Goal: Information Seeking & Learning: Learn about a topic

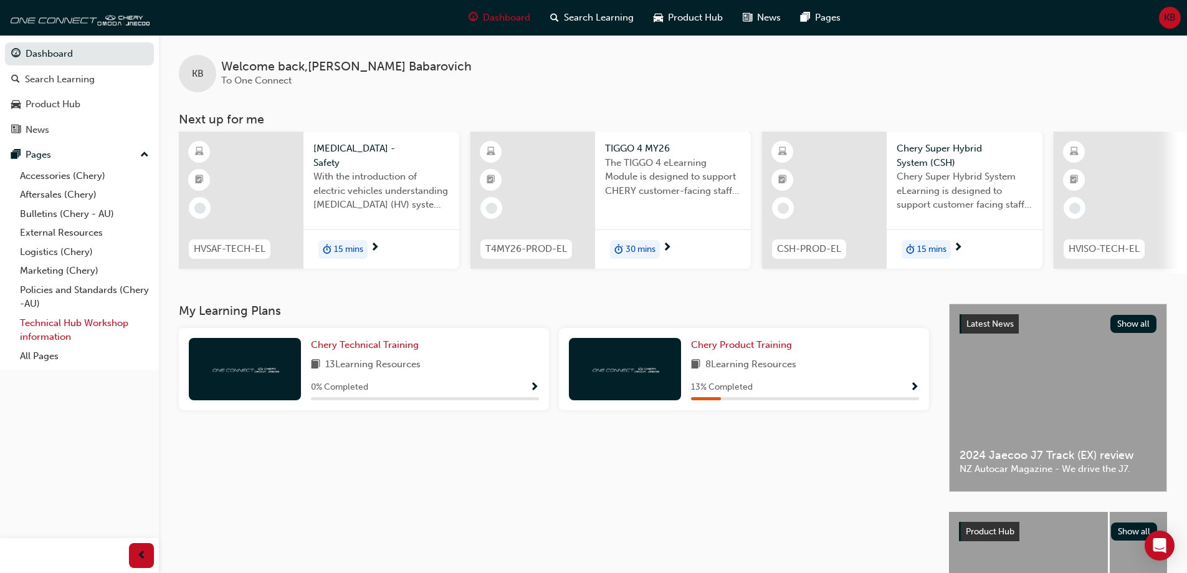
click at [54, 329] on link "Technical Hub Workshop information" at bounding box center [84, 330] width 139 height 33
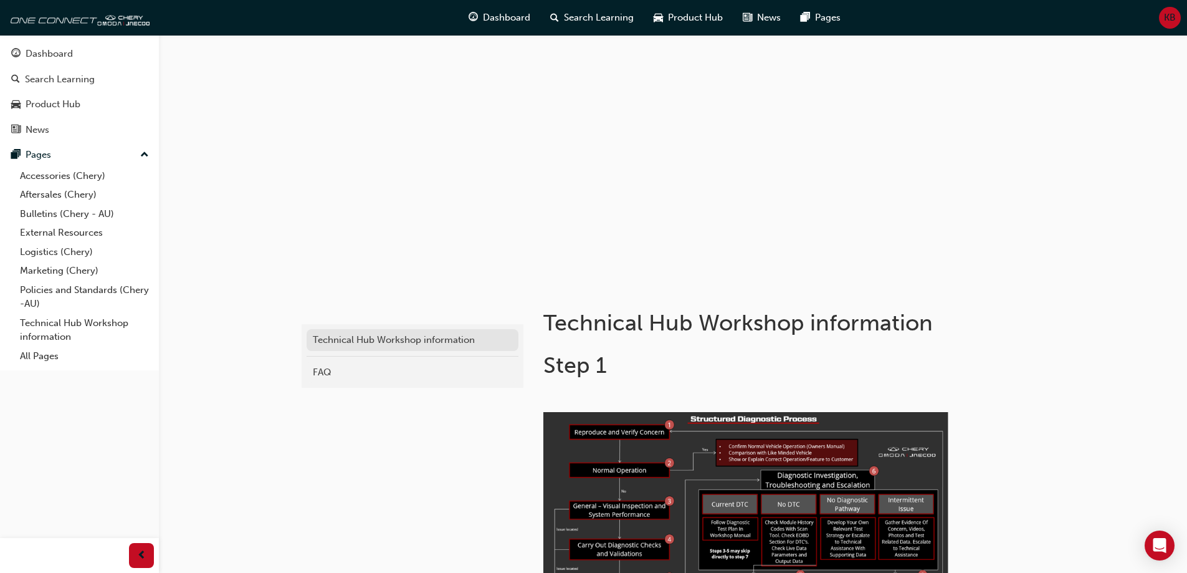
click at [424, 341] on div "Technical Hub Workshop information" at bounding box center [412, 340] width 199 height 14
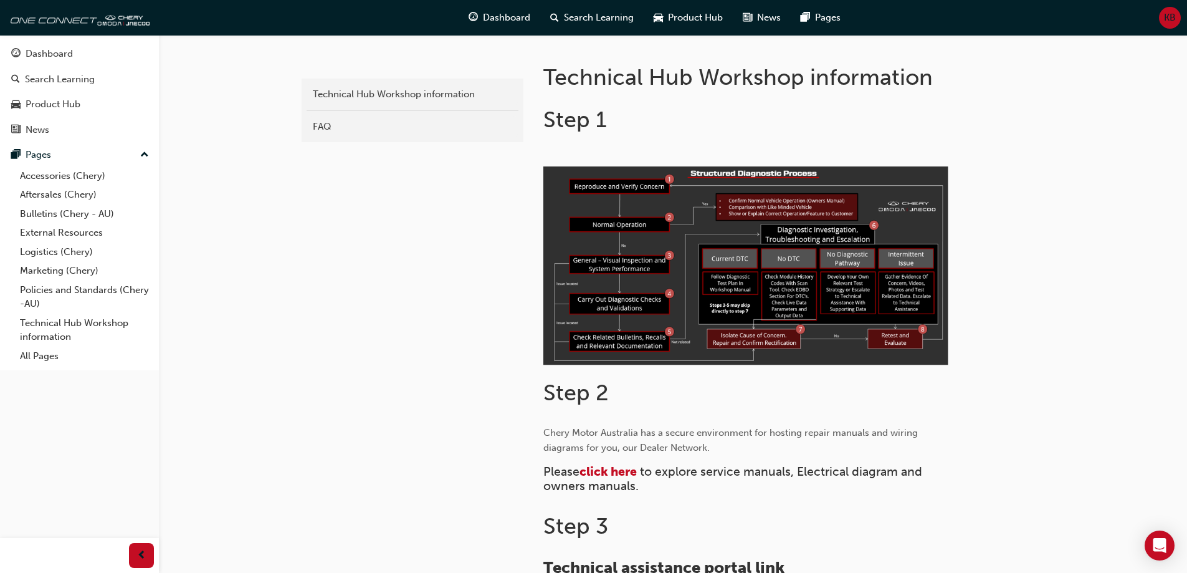
scroll to position [374, 0]
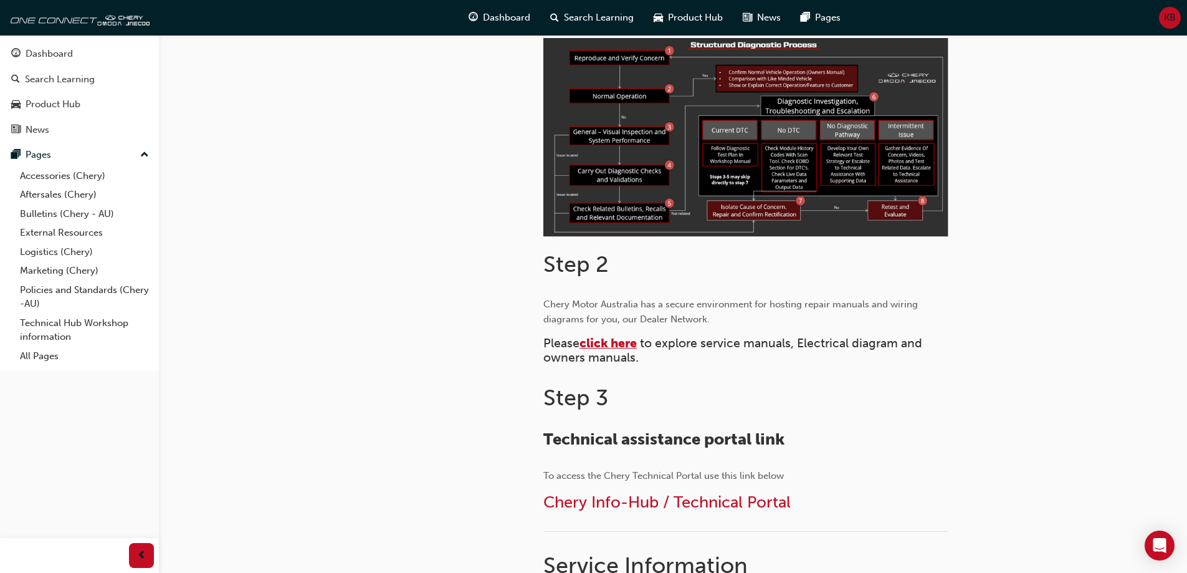
click at [616, 340] on span "click here" at bounding box center [608, 343] width 57 height 14
click at [637, 505] on span "Chery Info-Hub / Technical Portal" at bounding box center [666, 501] width 247 height 19
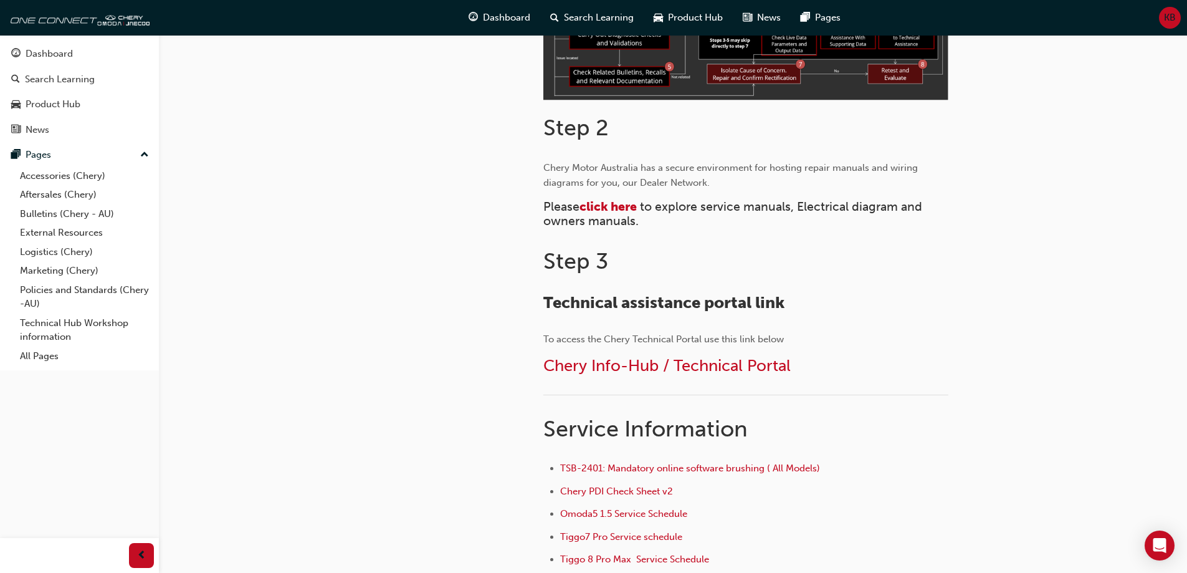
scroll to position [561, 0]
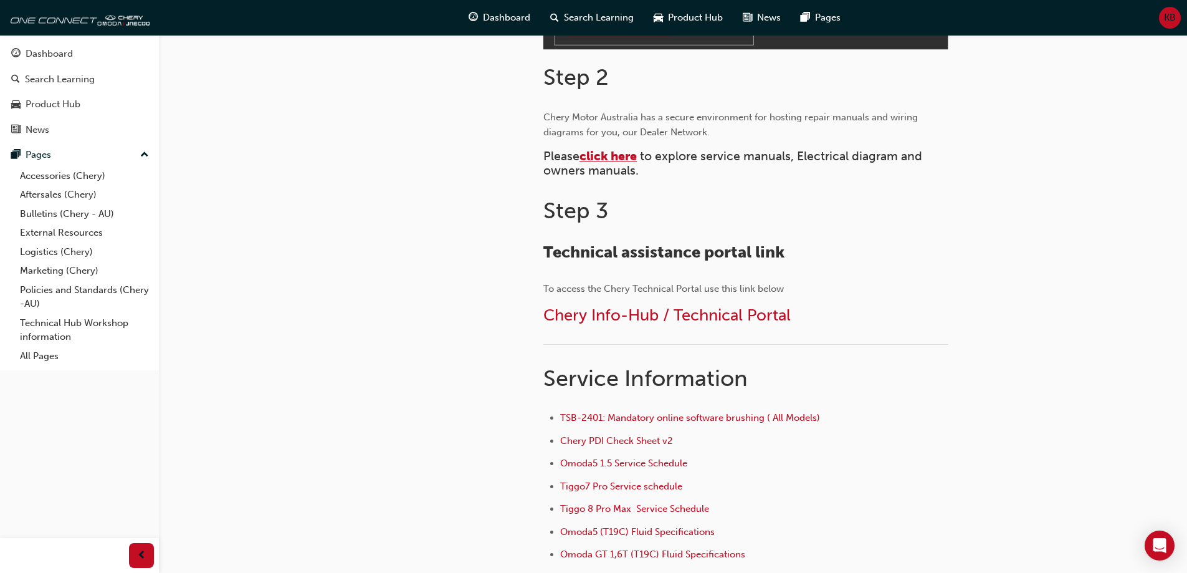
click at [609, 160] on span "click here" at bounding box center [608, 156] width 57 height 14
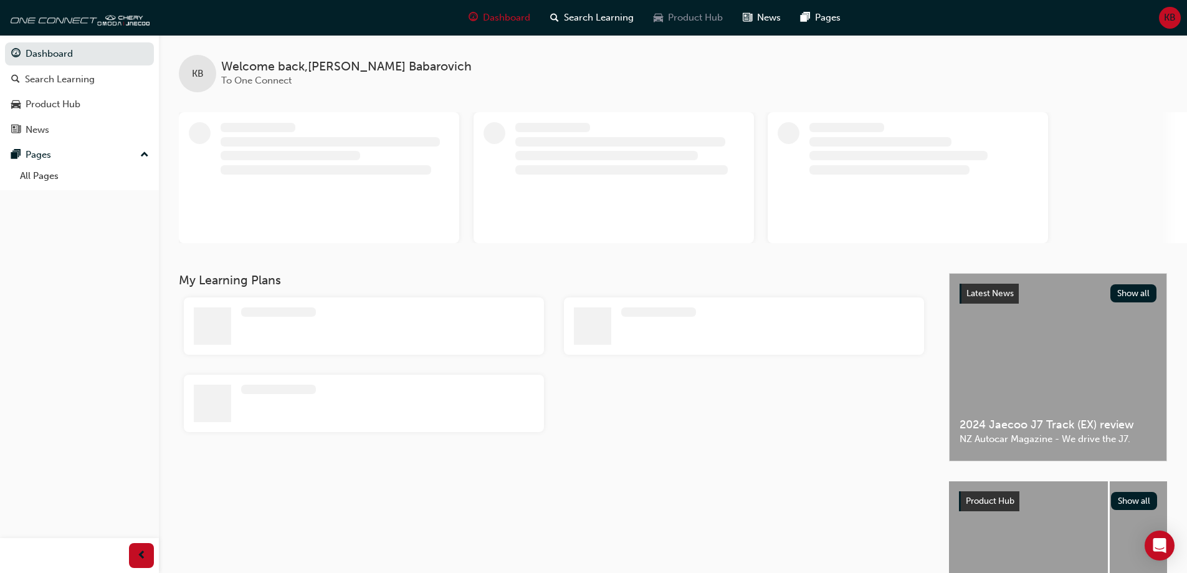
click at [720, 12] on span "Product Hub" at bounding box center [695, 18] width 55 height 14
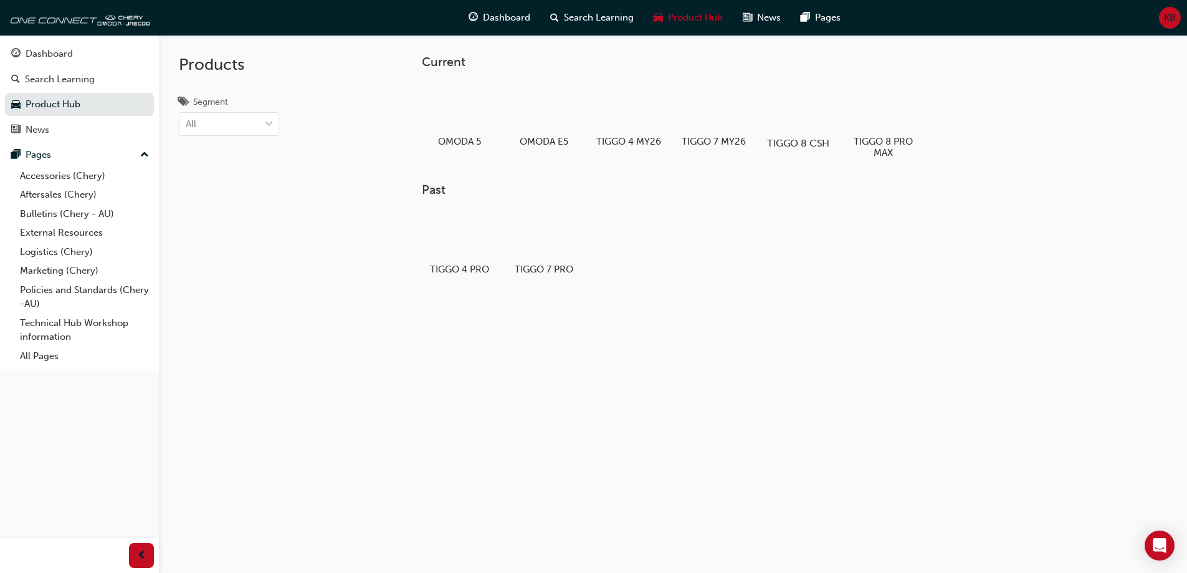
click at [803, 113] on div at bounding box center [798, 107] width 69 height 50
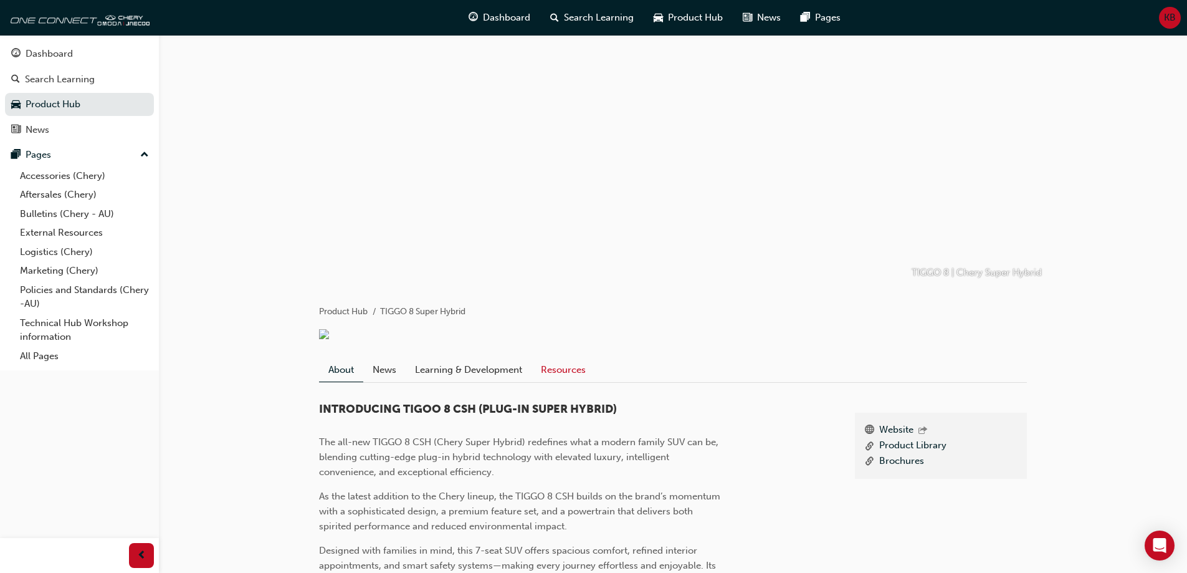
click at [561, 380] on link "Resources" at bounding box center [564, 370] width 64 height 24
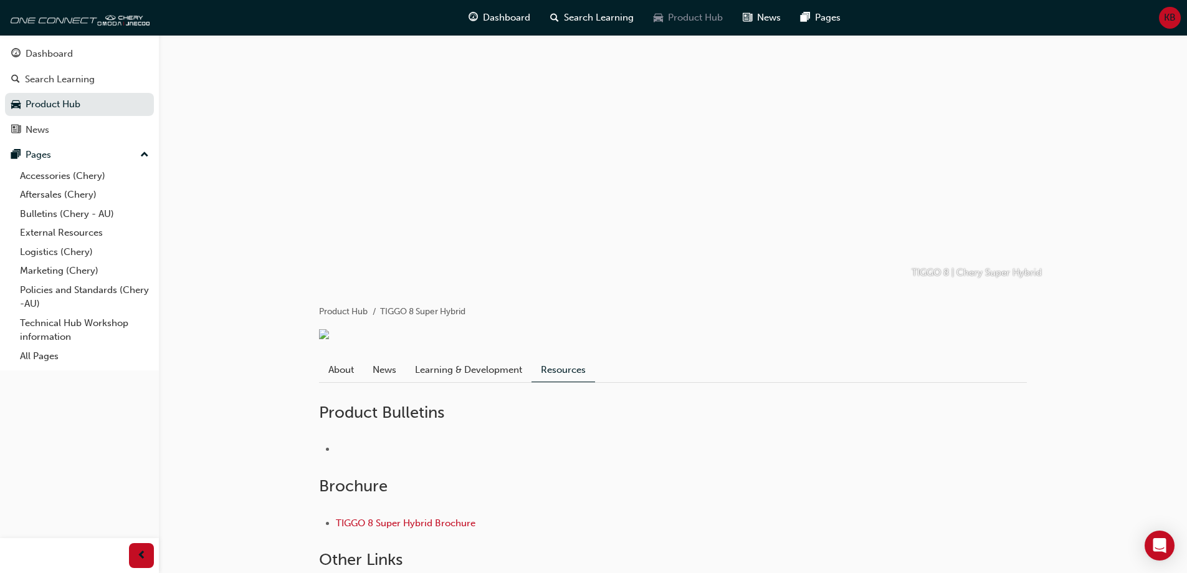
click at [702, 21] on span "Product Hub" at bounding box center [695, 18] width 55 height 14
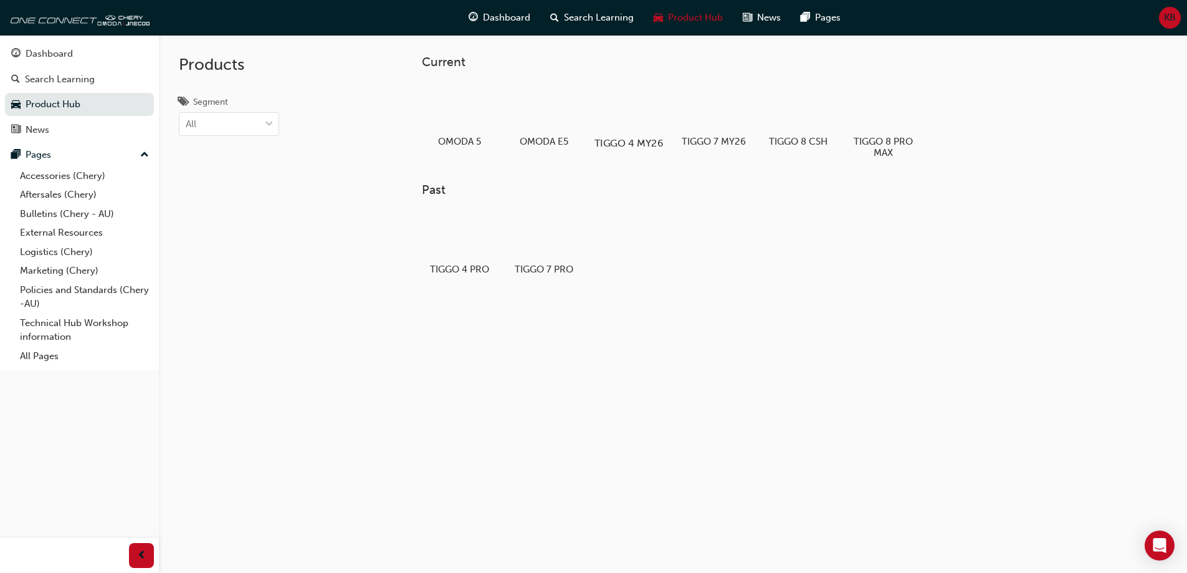
click at [645, 106] on div at bounding box center [628, 107] width 69 height 50
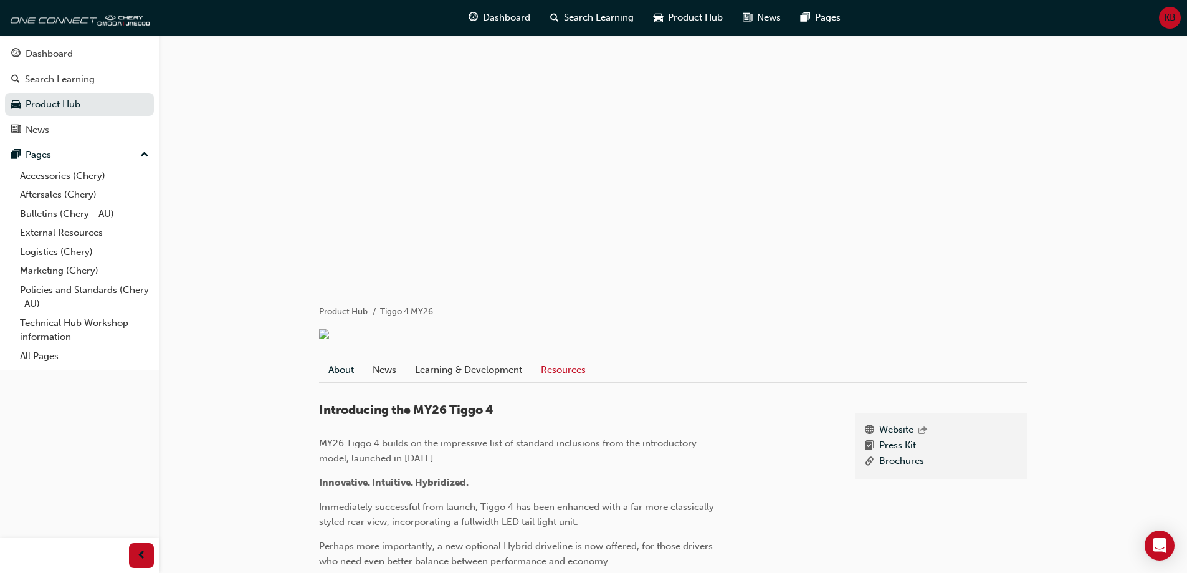
click at [563, 380] on link "Resources" at bounding box center [564, 370] width 64 height 24
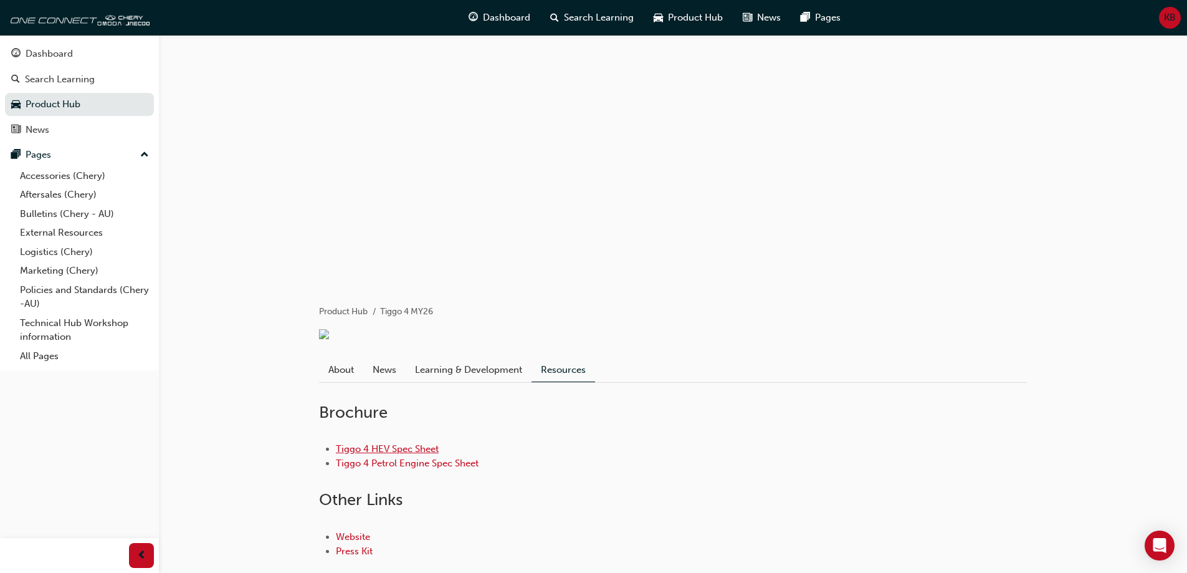
click at [424, 453] on link "Tiggo 4 HEV Spec Sheet" at bounding box center [387, 448] width 103 height 11
click at [401, 469] on link "Tiggo 4 Petrol Engine Spec Sheet" at bounding box center [407, 462] width 143 height 11
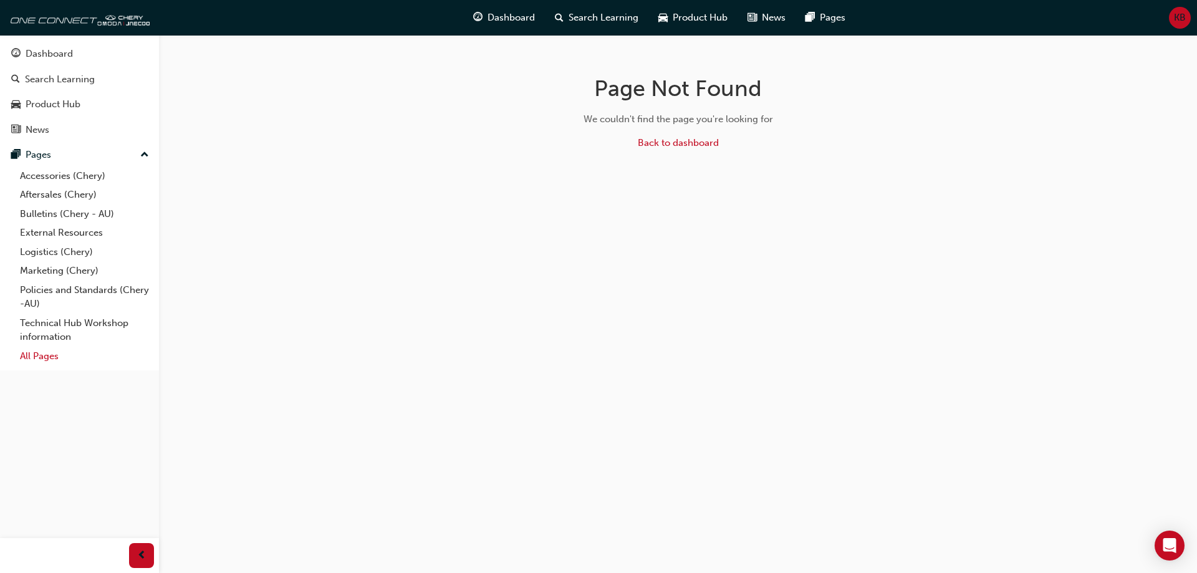
click at [49, 353] on link "All Pages" at bounding box center [84, 356] width 139 height 19
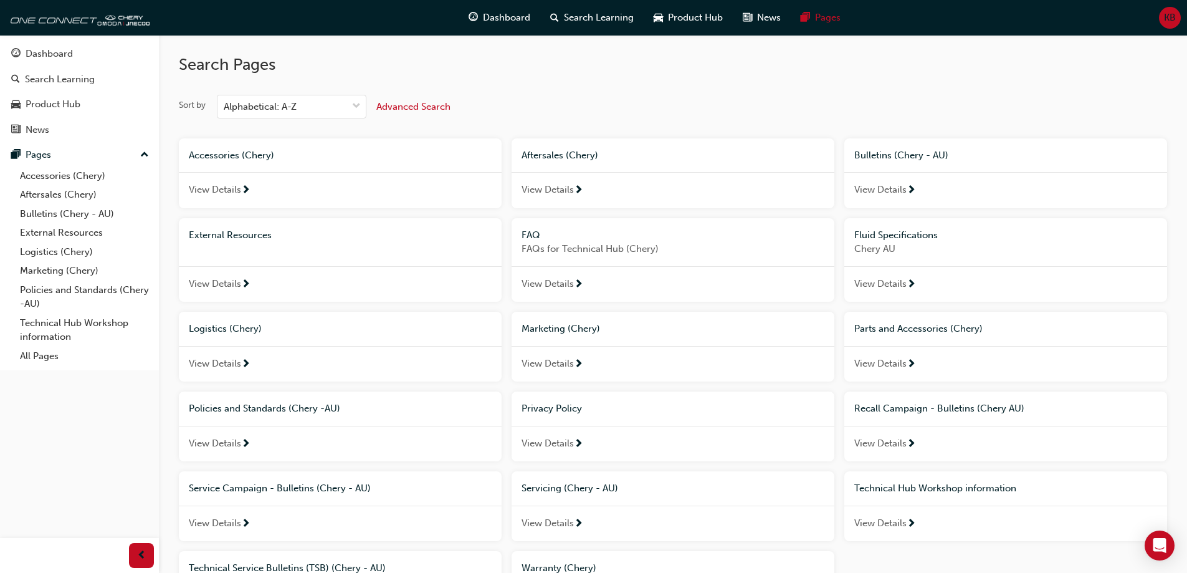
click at [615, 500] on div "Servicing (Chery - AU)" at bounding box center [673, 488] width 323 height 34
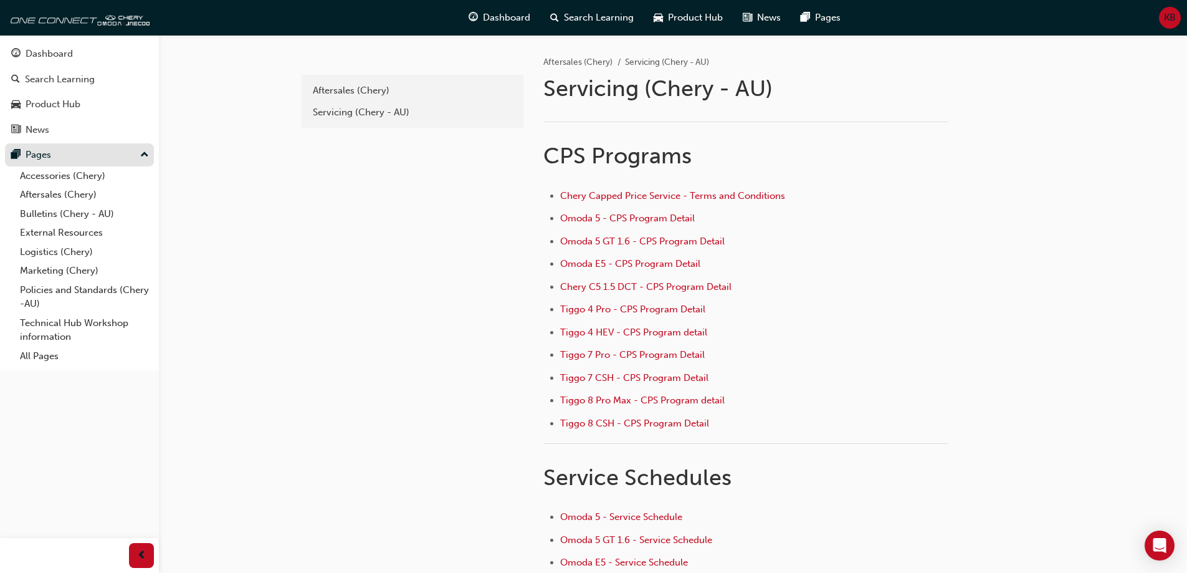
click at [44, 154] on div "Pages" at bounding box center [39, 155] width 26 height 14
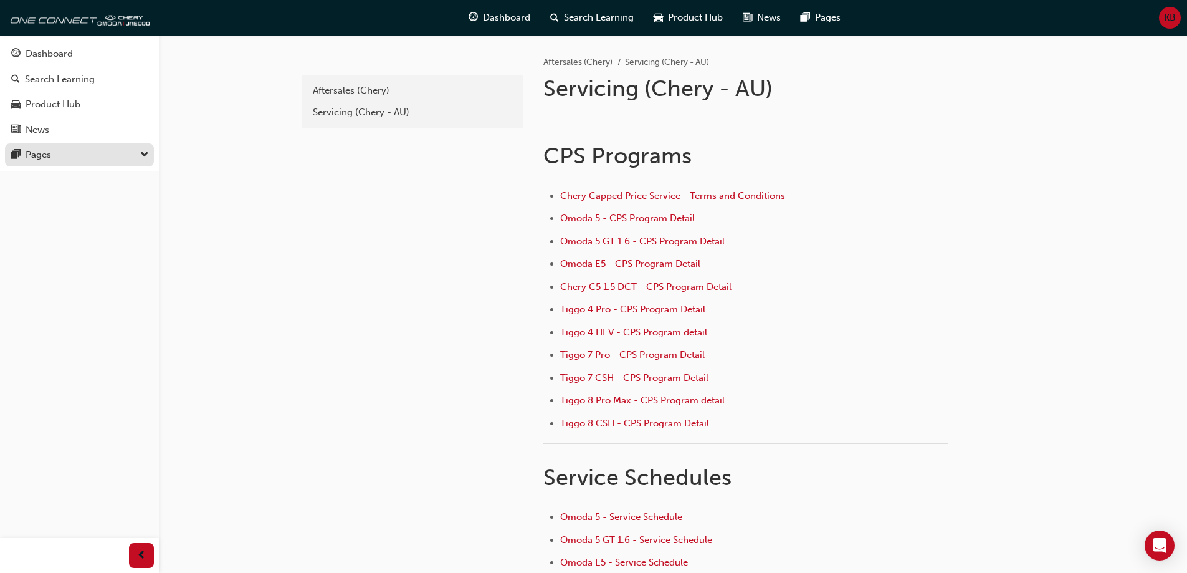
click at [44, 154] on div "Pages" at bounding box center [39, 155] width 26 height 14
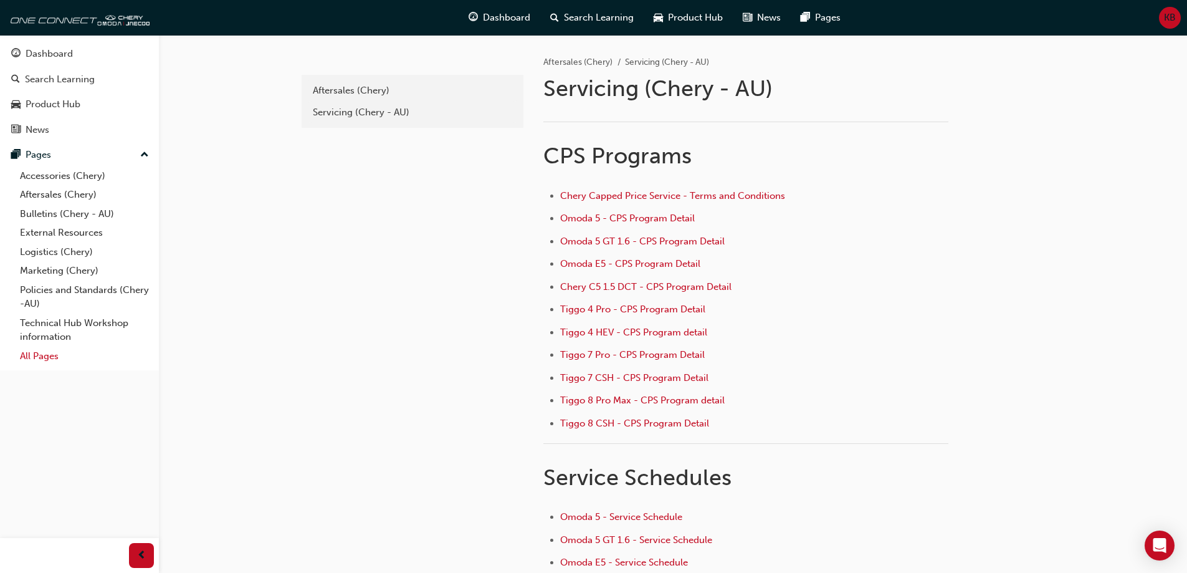
click at [55, 361] on link "All Pages" at bounding box center [84, 356] width 139 height 19
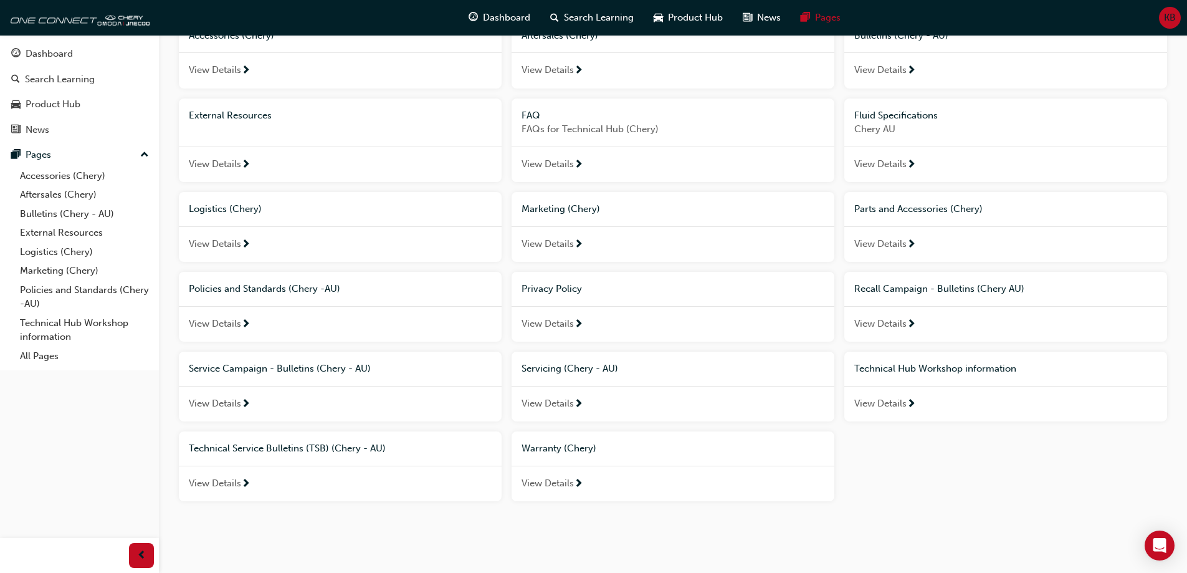
scroll to position [129, 0]
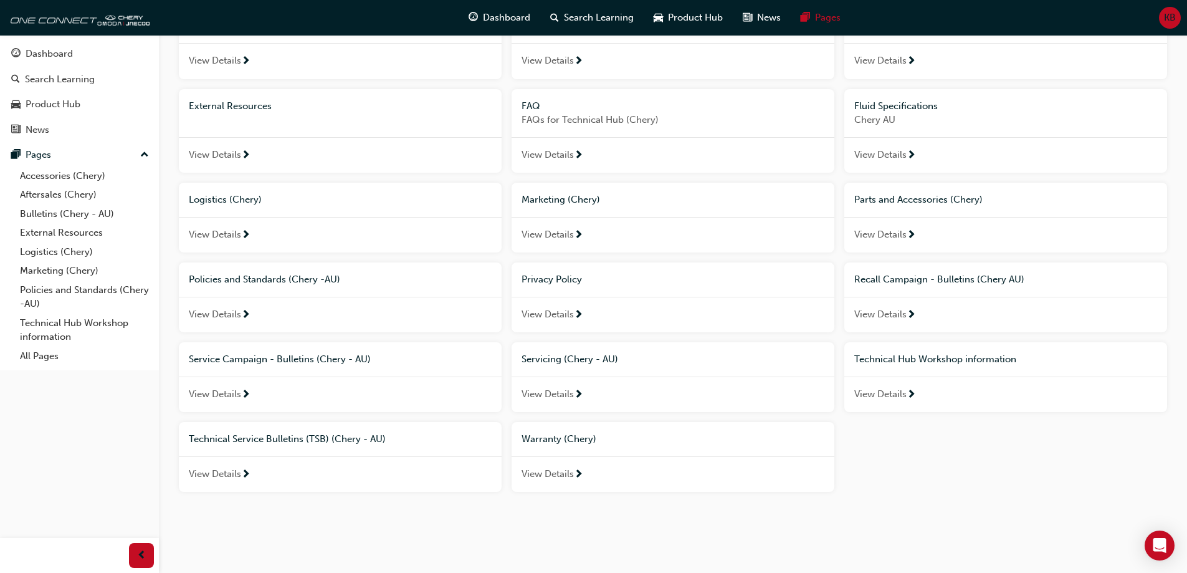
click at [942, 350] on div "Technical Hub Workshop information" at bounding box center [1006, 359] width 323 height 34
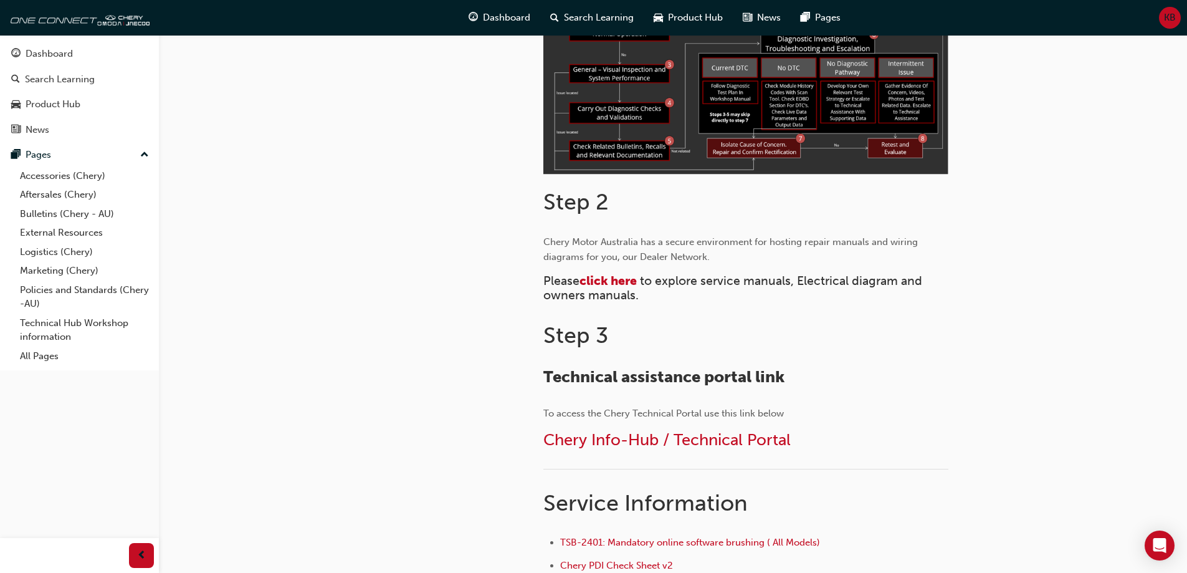
scroll to position [810, 0]
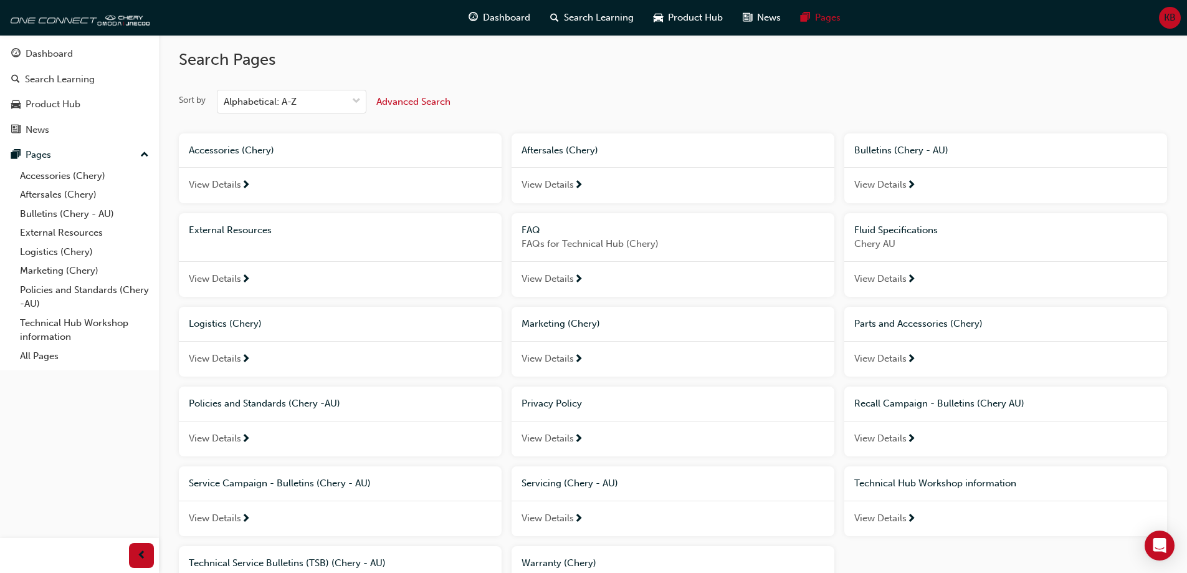
scroll to position [4, 0]
click at [821, 148] on div "Aftersales (Chery)" at bounding box center [673, 151] width 303 height 14
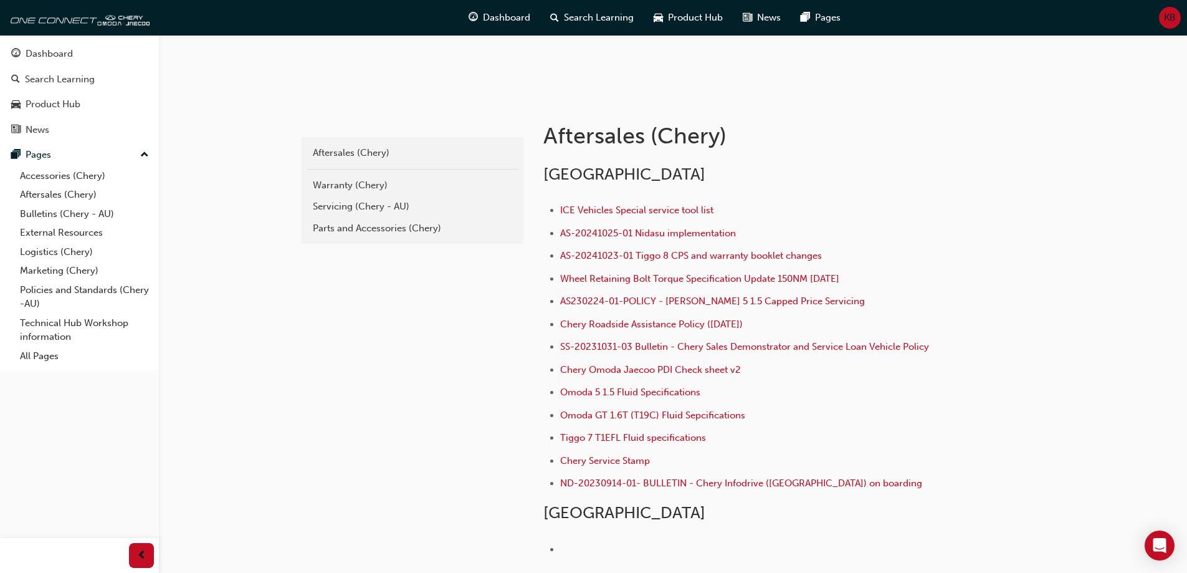
scroll to position [306, 0]
